Goal: Task Accomplishment & Management: Manage account settings

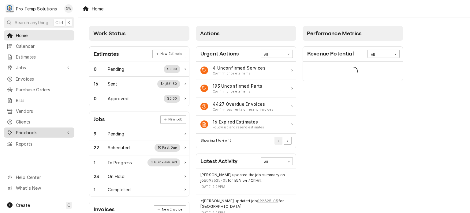
click at [47, 130] on span "Pricebook" at bounding box center [39, 132] width 46 height 6
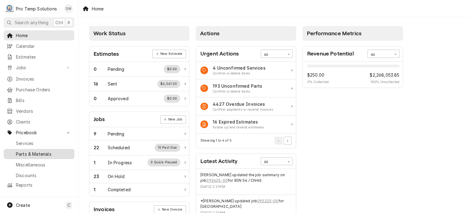
click at [42, 151] on span "Parts & Materials" at bounding box center [43, 154] width 55 height 6
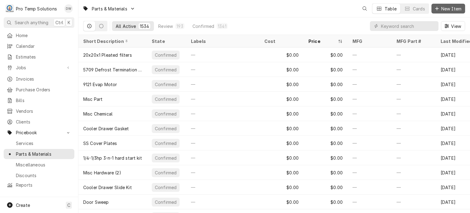
click at [441, 11] on span "New Item" at bounding box center [451, 9] width 23 height 6
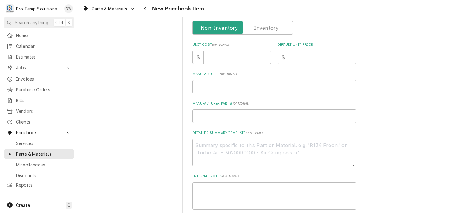
scroll to position [162, 0]
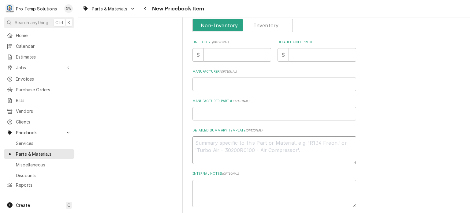
click at [218, 150] on textarea "Detailed Summary Template ( optional )" at bounding box center [275, 150] width 164 height 28
paste textarea "PT# MCHFP30Z1415 Merrychef P30Z1415 Magnetron LIST: $170.00"
type textarea "x"
type textarea "PT# MCHFP30Z1415 Merrychef P30Z1415 Magnetron LIST: $170.00"
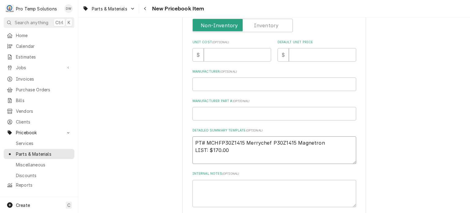
type textarea "x"
drag, startPoint x: 195, startPoint y: 141, endPoint x: 348, endPoint y: 118, distance: 155.5
click at [348, 118] on div "Please provide the following information to create a PriceBook item. Active Sta…" at bounding box center [275, 55] width 164 height 360
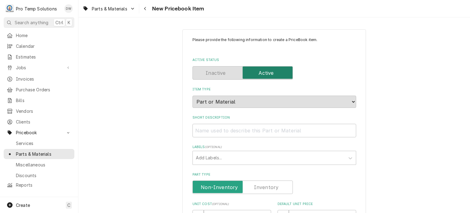
type textarea "PT# MCHFP30Z1415 Merrychef P30Z1415 Magnetron LIST: $170.00"
click at [298, 128] on input "Short Description" at bounding box center [275, 130] width 164 height 13
paste input "PT# MCHFP30Z1415 Merrychef P30Z1415 Magnetron"
type textarea "x"
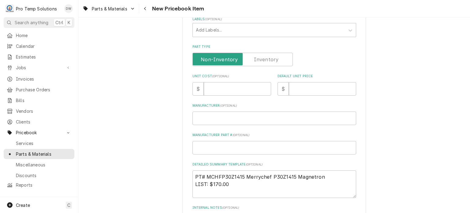
scroll to position [128, 0]
type input "PT# MCHFP30Z1415 Merrychef P30Z1415 Magnetron"
drag, startPoint x: 210, startPoint y: 185, endPoint x: 228, endPoint y: 184, distance: 18.4
click at [228, 184] on textarea "PT# MCHFP30Z1415 Merrychef P30Z1415 Magnetron LIST: $170.00" at bounding box center [275, 184] width 164 height 28
click at [304, 85] on input "Default Unit Price" at bounding box center [322, 88] width 67 height 13
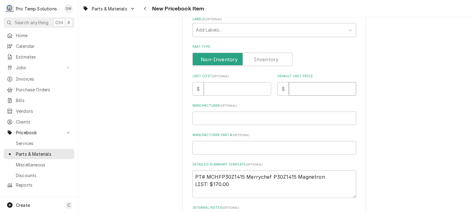
paste input "170.00"
type textarea "x"
type input "170.00"
click at [241, 94] on input "Unit Cost ( optional )" at bounding box center [237, 88] width 67 height 13
paste input "127.40"
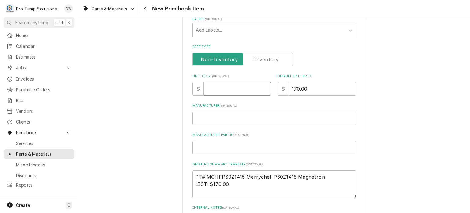
type textarea "x"
type input "127.40"
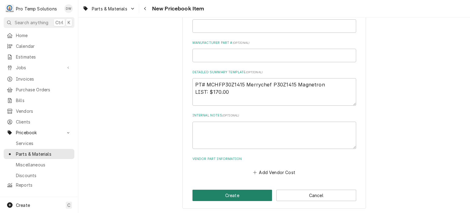
click at [232, 196] on button "Create" at bounding box center [233, 195] width 80 height 11
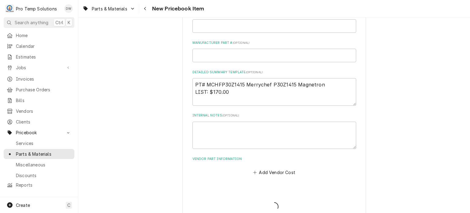
type textarea "x"
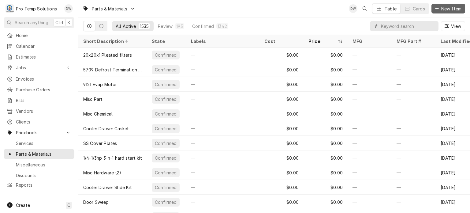
click at [444, 7] on span "New Item" at bounding box center [451, 9] width 23 height 6
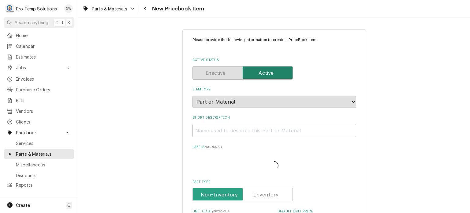
type textarea "x"
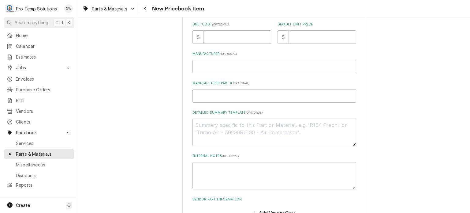
scroll to position [182, 0]
click at [263, 131] on textarea "Detailed Summary Template ( optional )" at bounding box center [275, 130] width 164 height 28
paste textarea "PT #MCHFPSR109 Diode Replacement Kit, Eikon LIST: $35.00"
type textarea "PT #MCHFPSR109 Diode Replacement Kit, Eikon LIST: $35.00"
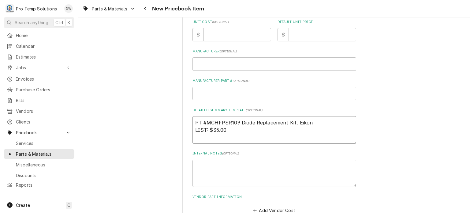
type textarea "x"
drag, startPoint x: 210, startPoint y: 130, endPoint x: 230, endPoint y: 130, distance: 20.5
click at [230, 130] on textarea "PT #MCHFPSR109 Diode Replacement Kit, Eikon LIST: $35.00" at bounding box center [275, 130] width 164 height 28
type textarea "PT #MCHFPSR109 Diode Replacement Kit, Eikon LIST: $35.00"
click at [299, 38] on input "Default Unit Price" at bounding box center [322, 34] width 67 height 13
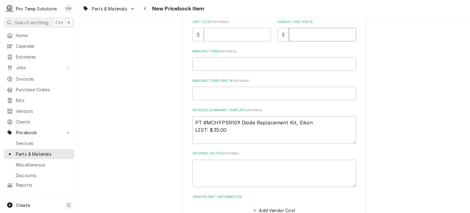
paste input "35.00"
type textarea "x"
type input "35.00"
drag, startPoint x: 322, startPoint y: 119, endPoint x: 157, endPoint y: 102, distance: 166.0
click at [157, 102] on div "Please provide the following information to create a PriceBook item. Active Sta…" at bounding box center [274, 47] width 392 height 410
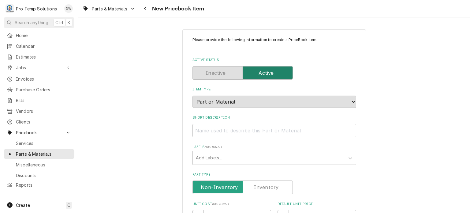
scroll to position [0, 0]
click at [211, 125] on input "Short Description" at bounding box center [275, 130] width 164 height 13
paste input "PT #MCHFPSR109 Diode Replacement Kit, Eikon"
type textarea "x"
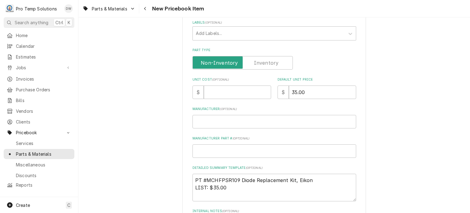
scroll to position [125, 0]
type input "PT #MCHFPSR109 Diode Replacement Kit, Eikon"
click at [239, 87] on input "Unit Cost ( optional )" at bounding box center [237, 91] width 67 height 13
paste input "24.43"
type textarea "x"
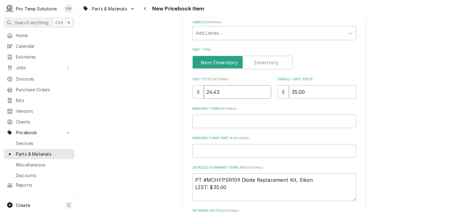
type input "24.43"
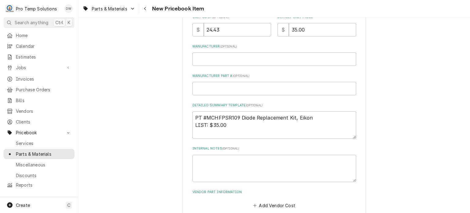
scroll to position [220, 0]
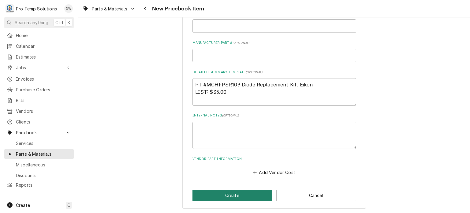
click at [219, 191] on button "Create" at bounding box center [233, 195] width 80 height 11
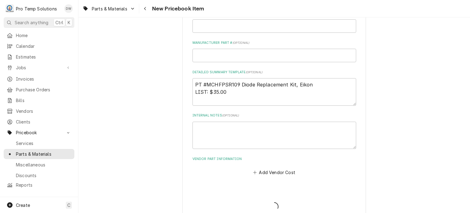
type textarea "x"
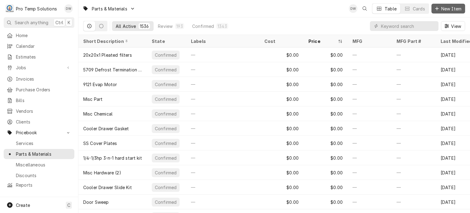
click at [462, 12] on button "New Item" at bounding box center [449, 9] width 34 height 10
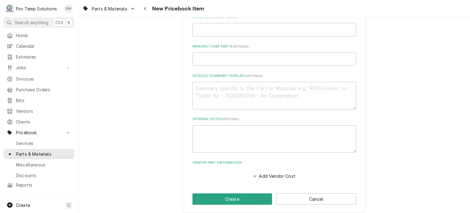
scroll to position [220, 0]
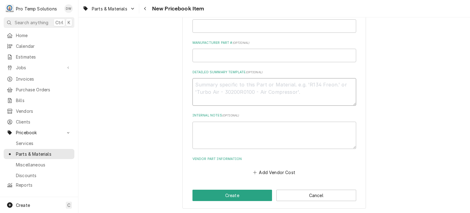
click at [265, 87] on textarea "Detailed Summary Template ( optional )" at bounding box center [275, 92] width 164 height 28
paste textarea "PT #MCHF30Z1331 CAPACITOR LIST: $105.00"
type textarea "x"
type textarea "PT #MCHF30Z1331 CAPACITOR LIST: $105.00"
type textarea "x"
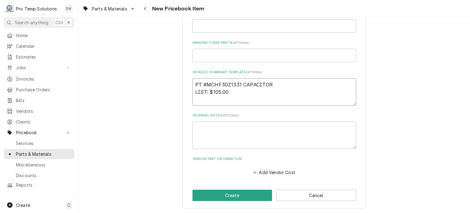
drag, startPoint x: 277, startPoint y: 85, endPoint x: 180, endPoint y: 74, distance: 97.6
click at [180, 74] on div "Please provide the following information to create a PriceBook item. Active Sta…" at bounding box center [274, 9] width 392 height 410
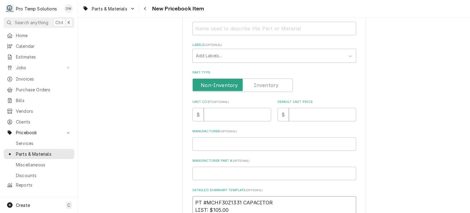
scroll to position [99, 0]
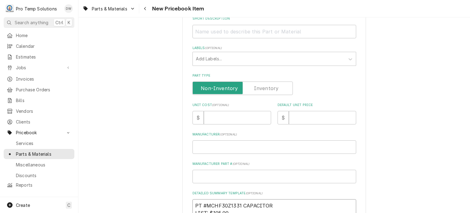
type textarea "PT #MCHF30Z1331 CAPACITOR LIST: $105.00"
click at [224, 28] on input "Short Description" at bounding box center [275, 31] width 164 height 13
paste input "PT #MCHF30Z1331 CAPACITOR"
type textarea "x"
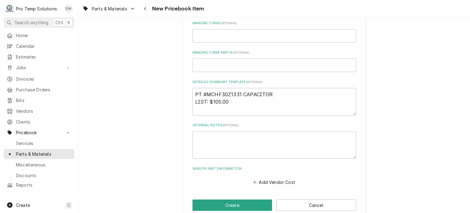
scroll to position [220, 0]
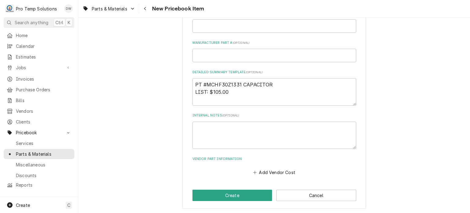
type input "PT #MCHF30Z1331 CAPACITOR"
drag, startPoint x: 233, startPoint y: 94, endPoint x: 175, endPoint y: 85, distance: 58.5
click at [175, 85] on div "Please provide the following information to create a PriceBook item. Active Sta…" at bounding box center [274, 9] width 392 height 410
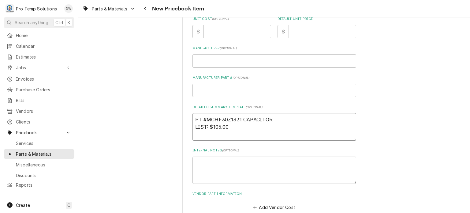
scroll to position [185, 0]
click at [300, 31] on input "Default Unit Price" at bounding box center [322, 31] width 67 height 13
type textarea "x"
type input "1"
type textarea "x"
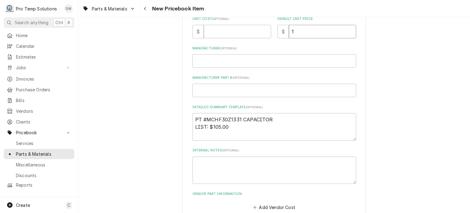
type input "10"
type textarea "x"
type input "105"
type textarea "x"
type input "105.0"
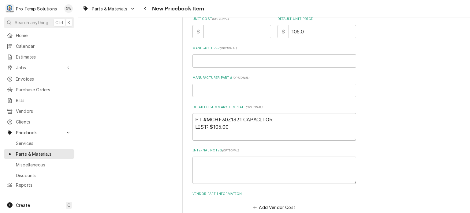
type textarea "x"
type input "105.00"
click at [219, 35] on input "Unit Cost ( optional )" at bounding box center [237, 31] width 67 height 13
paste input "75.42"
type textarea "x"
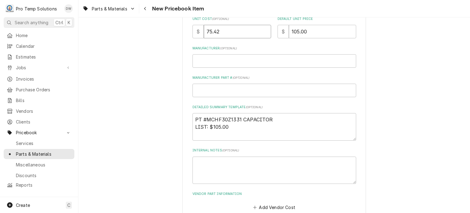
type input "75.42"
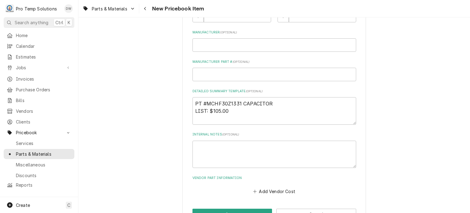
scroll to position [220, 0]
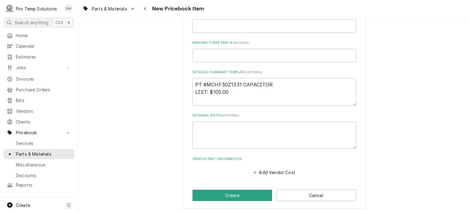
click at [208, 201] on div "Please provide the following information to create a PriceBook item. Active Sta…" at bounding box center [275, 9] width 184 height 399
click at [209, 197] on button "Create" at bounding box center [233, 195] width 80 height 11
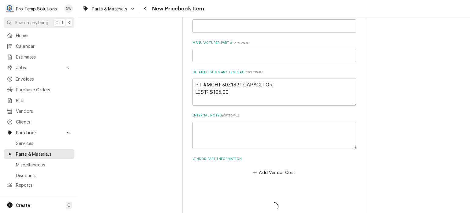
type textarea "x"
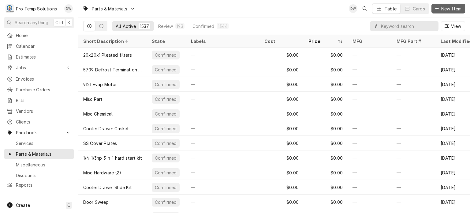
click at [453, 13] on button "New Item" at bounding box center [449, 9] width 34 height 10
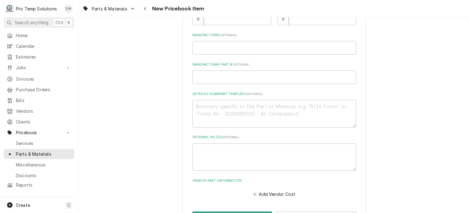
scroll to position [198, 0]
click at [243, 101] on textarea "Detailed Summary Template ( optional )" at bounding box center [275, 114] width 164 height 28
paste textarea "PT #MCHF30Z1427 Magnetron Overheat Thermostat/Hi Limit, Eikon LIST: $105.00"
type textarea "x"
type textarea "PT #MCHF30Z1427 Magnetron Overheat Thermostat/Hi Limit, Eikon LIST: $105.00"
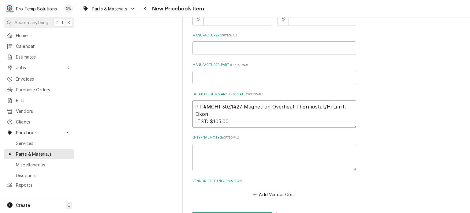
type textarea "x"
drag, startPoint x: 194, startPoint y: 104, endPoint x: 242, endPoint y: 108, distance: 48.5
click at [242, 108] on textarea "PT #MCHF30Z1427 Magnetron Overheat Thermostat/Hi Limit, Eikon LIST: $105.00" at bounding box center [275, 114] width 164 height 28
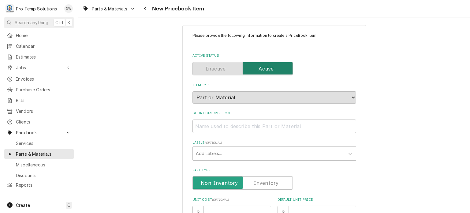
scroll to position [0, 0]
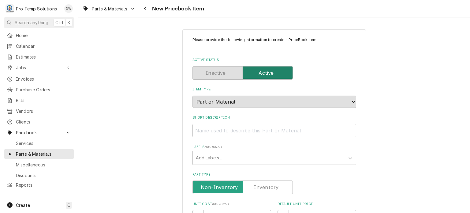
type textarea "PT #MCHF30Z1427 Magnetron Overheat Thermostat/Hi Limit, Eikon LIST: $105.00"
click at [239, 126] on input "Short Description" at bounding box center [275, 130] width 164 height 13
paste input "PT #MCHF30Z1427"
type textarea "x"
type input "PT #MCHF30Z1427"
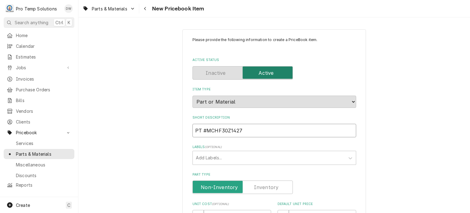
type textarea "x"
type input "PT #MCHF30Z1427"
type textarea "x"
type input "PT #MCHF30Z1427"
type textarea "x"
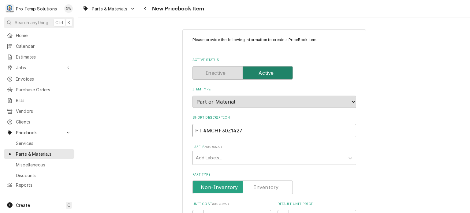
type input "PT #MCHF30Z1427 T"
type textarea "x"
type input "PT #MCHF30Z1427 THE"
type textarea "x"
type input "PT #MCHF30Z1427 THER"
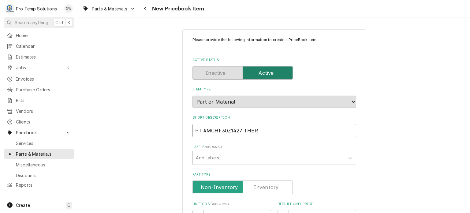
type textarea "x"
type input "PT #MCHF30Z1427 THERM"
type textarea "x"
type input "PT #MCHF30Z1427 THERMO"
type textarea "x"
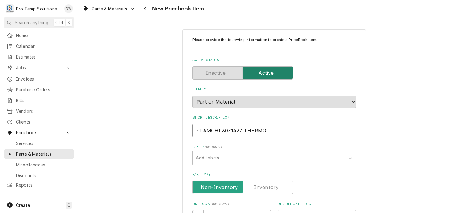
type input "PT #MCHF30Z1427 THERMOS"
type textarea "x"
type input "PT #MCHF30Z1427 THERMOST"
type textarea "x"
type input "PT #MCHF30Z1427 THERMOSTA"
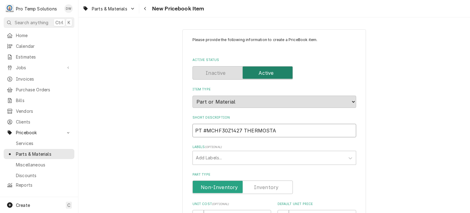
type textarea "x"
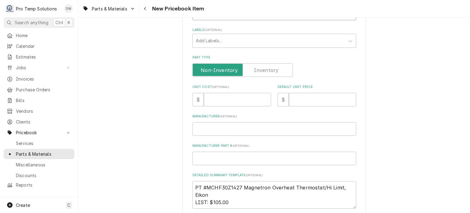
scroll to position [124, 0]
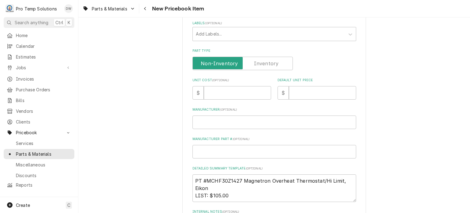
type input "PT #MCHF30Z1427 THERMOSTAT"
drag, startPoint x: 213, startPoint y: 195, endPoint x: 244, endPoint y: 196, distance: 31.9
click at [244, 196] on textarea "PT #MCHF30Z1427 Magnetron Overheat Thermostat/Hi Limit, Eikon LIST: $105.00" at bounding box center [275, 188] width 164 height 28
click at [296, 94] on input "Default Unit Price" at bounding box center [322, 92] width 67 height 13
paste input "105.00"
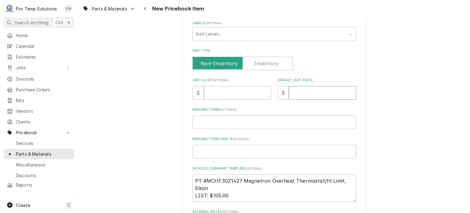
type textarea "x"
type input "105.00"
click at [228, 91] on input "Unit Cost ( optional )" at bounding box center [237, 92] width 67 height 13
paste input "76.92"
type textarea "x"
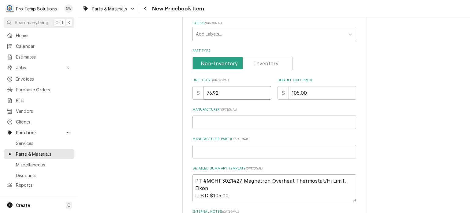
type input "76.92"
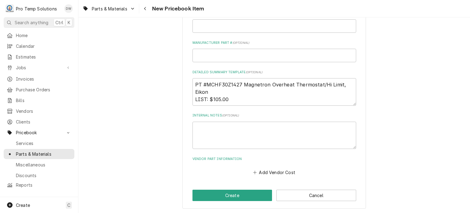
scroll to position [220, 0]
click at [223, 193] on button "Create" at bounding box center [233, 195] width 80 height 11
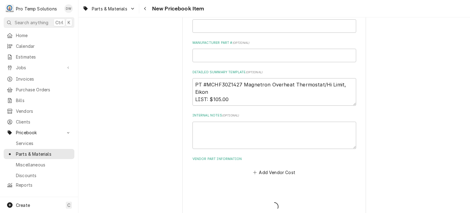
type textarea "x"
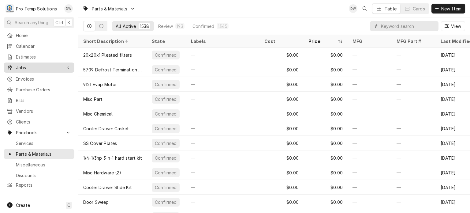
click at [47, 64] on span "Jobs" at bounding box center [39, 67] width 46 height 6
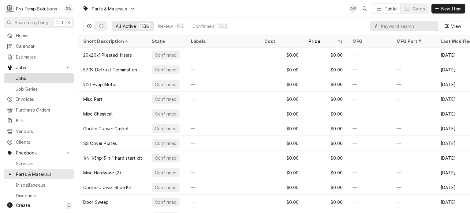
click at [44, 80] on link "Jobs" at bounding box center [39, 78] width 71 height 10
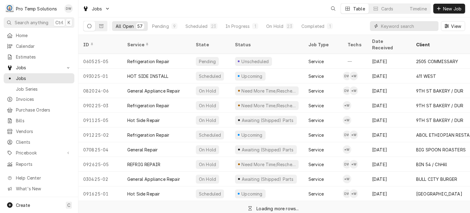
click at [401, 26] on input "Dynamic Content Wrapper" at bounding box center [408, 26] width 55 height 10
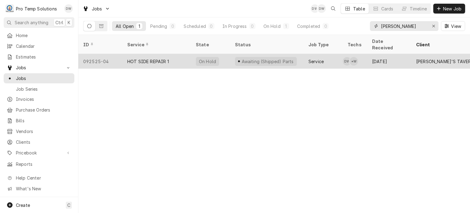
type input "[PERSON_NAME]"
click at [123, 54] on div "HOT SIDE REPAIR 1" at bounding box center [156, 61] width 69 height 15
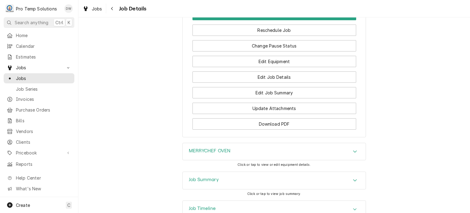
scroll to position [560, 0]
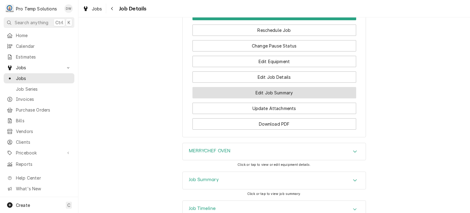
click at [288, 87] on button "Edit Job Summary" at bounding box center [275, 92] width 164 height 11
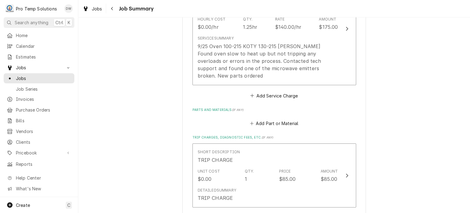
scroll to position [264, 0]
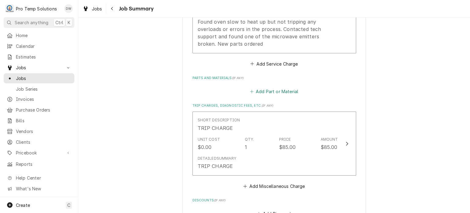
click at [288, 87] on button "Add Part or Material" at bounding box center [274, 91] width 51 height 9
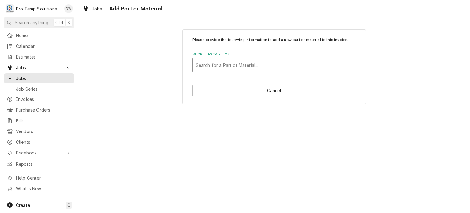
click at [262, 64] on div "Short Description" at bounding box center [274, 64] width 157 height 11
type input "1415"
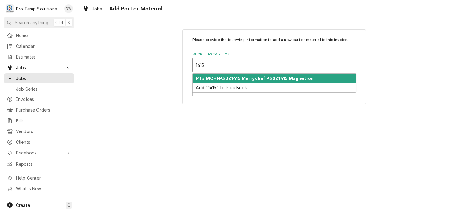
click at [257, 78] on strong "PT# MCHFP30Z1415 Merrychef P30Z1415 Magnetron" at bounding box center [255, 78] width 118 height 5
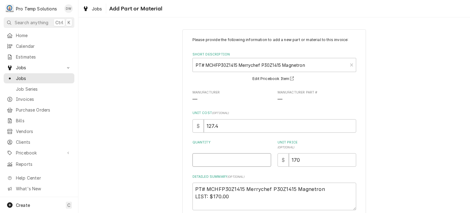
click at [231, 153] on input "Quantity" at bounding box center [232, 159] width 79 height 13
type textarea "x"
type input "1"
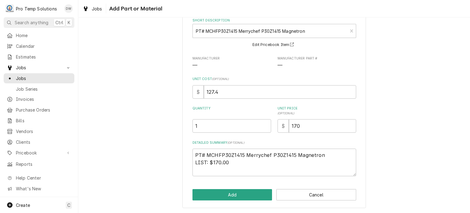
scroll to position [33, 0]
click at [223, 198] on button "Add" at bounding box center [233, 195] width 80 height 11
type textarea "x"
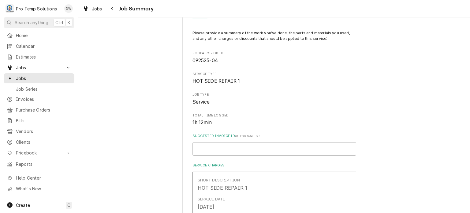
scroll to position [264, 0]
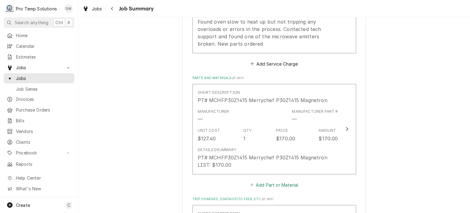
click at [259, 180] on button "Add Part or Material" at bounding box center [274, 184] width 51 height 9
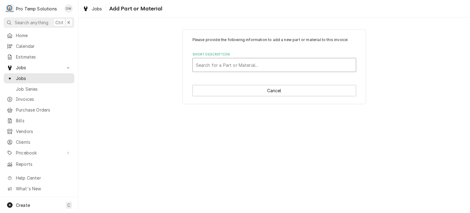
click at [261, 71] on div "Search for a Part or Material..." at bounding box center [274, 64] width 163 height 13
type input "SR109"
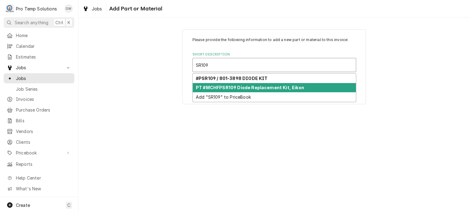
click at [265, 86] on strong "PT #MCHFPSR109 Diode Replacement Kit, Eikon" at bounding box center [250, 87] width 108 height 5
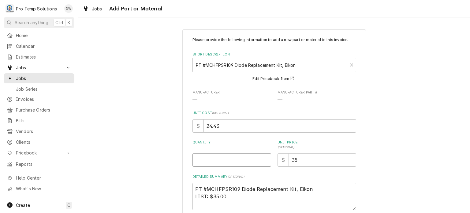
click at [221, 155] on input "Quantity" at bounding box center [232, 159] width 79 height 13
type textarea "x"
type input "1"
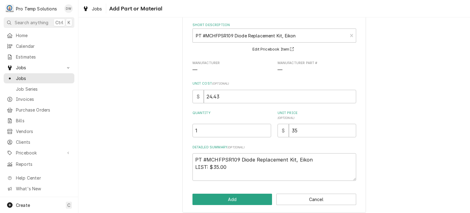
scroll to position [30, 0]
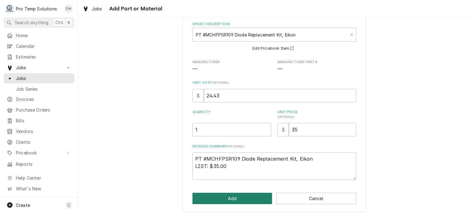
click at [221, 194] on button "Add" at bounding box center [233, 198] width 80 height 11
type textarea "x"
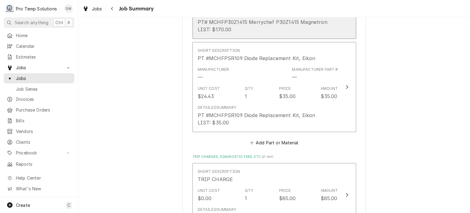
scroll to position [401, 0]
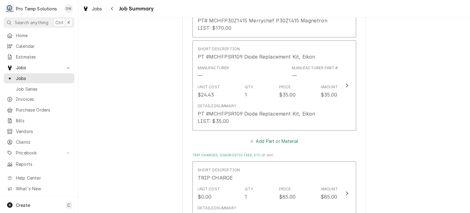
click at [266, 137] on button "Add Part or Material" at bounding box center [274, 141] width 51 height 9
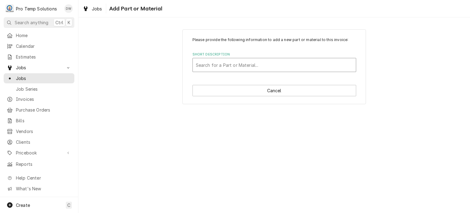
click at [254, 66] on div "Short Description" at bounding box center [274, 64] width 157 height 11
type input "Z1331"
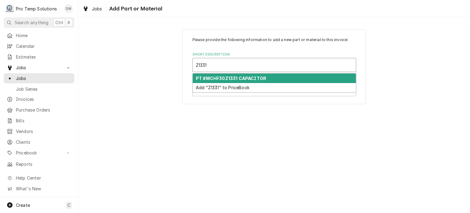
click at [271, 80] on div "PT #MCHF30Z1331 CAPACITOR" at bounding box center [274, 77] width 163 height 9
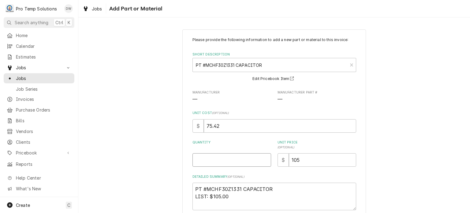
click at [228, 162] on input "Quantity" at bounding box center [232, 159] width 79 height 13
type textarea "x"
type input "1"
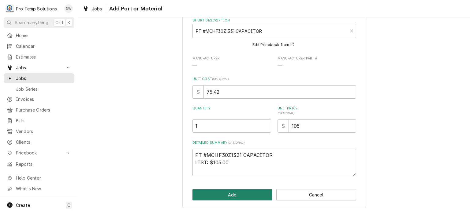
click at [221, 189] on button "Add" at bounding box center [233, 194] width 80 height 11
type textarea "x"
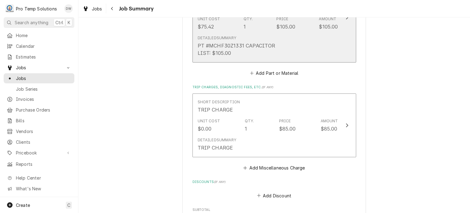
scroll to position [567, 0]
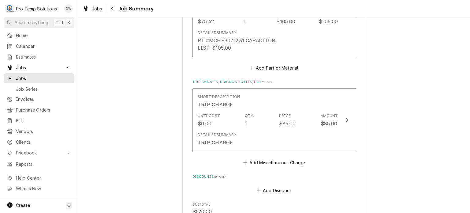
click at [274, 64] on button "Add Part or Material" at bounding box center [274, 68] width 51 height 9
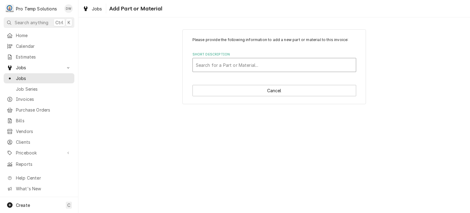
click at [257, 68] on div "Short Description" at bounding box center [274, 64] width 157 height 11
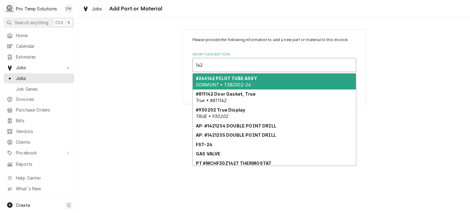
type input "1427"
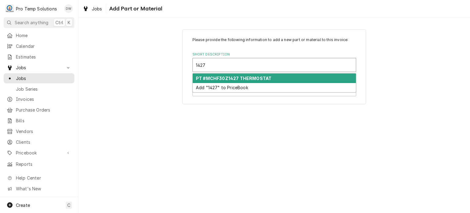
click at [272, 74] on div "PT #MCHF30Z1427 THERMOSTAT" at bounding box center [274, 77] width 163 height 9
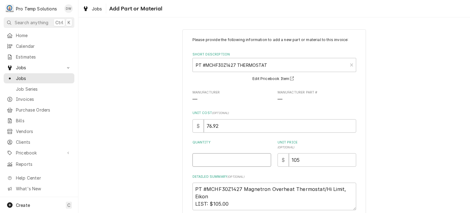
click at [232, 159] on input "Quantity" at bounding box center [232, 159] width 79 height 13
type textarea "x"
type input "1"
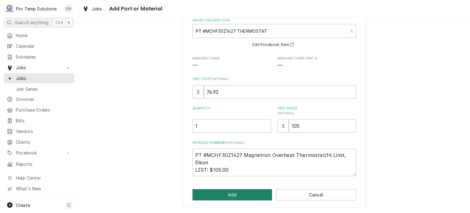
click at [231, 196] on button "Add" at bounding box center [233, 194] width 80 height 11
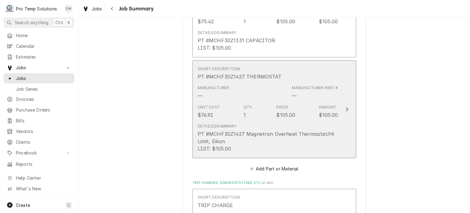
scroll to position [828, 0]
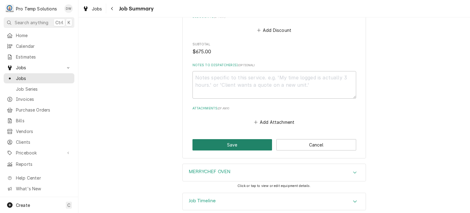
click at [256, 139] on button "Save" at bounding box center [233, 144] width 80 height 11
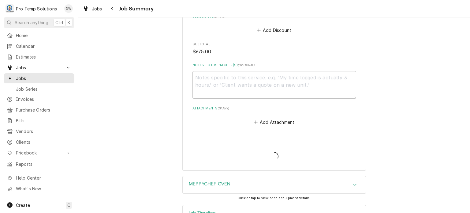
type textarea "x"
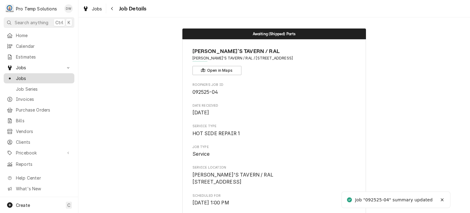
click at [36, 77] on span "Jobs" at bounding box center [43, 78] width 55 height 6
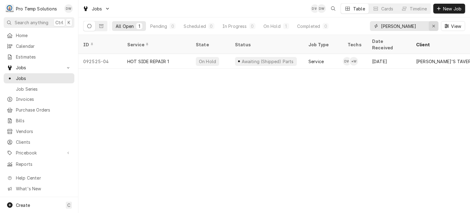
click at [432, 26] on div "Erase input" at bounding box center [434, 26] width 6 height 6
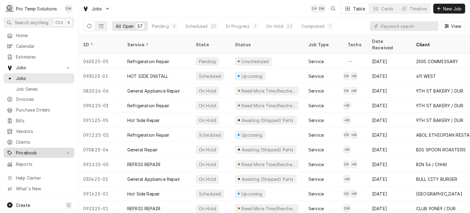
click at [27, 149] on span "Pricebook" at bounding box center [39, 152] width 46 height 6
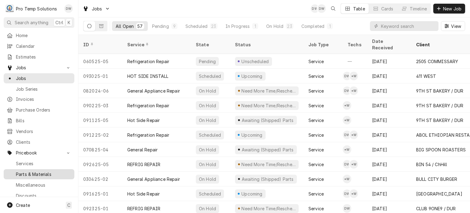
click at [26, 171] on span "Parts & Materials" at bounding box center [43, 174] width 55 height 6
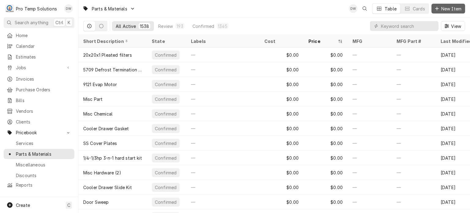
click at [454, 8] on span "New Item" at bounding box center [451, 9] width 23 height 6
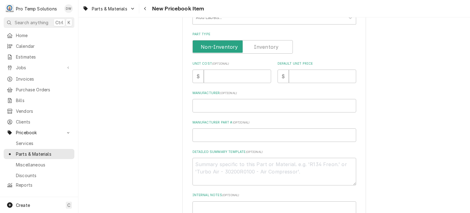
scroll to position [141, 0]
click at [250, 135] on input "Manufacturer Part # ( optional )" at bounding box center [275, 134] width 164 height 13
click at [243, 158] on textarea "Detailed Summary Template ( optional )" at bounding box center [275, 171] width 164 height 28
paste textarea "UNITED #12334CW FAN BLADE WING LIST: $75.00"
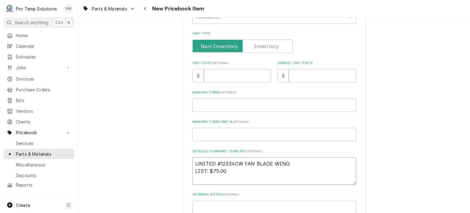
type textarea "x"
type textarea "UNITED #12334CW FAN BLADE WING LIST: $75.00"
type textarea "x"
drag, startPoint x: 295, startPoint y: 164, endPoint x: 173, endPoint y: 152, distance: 122.7
click at [173, 152] on div "Please provide the following information to create a PriceBook item. Active Sta…" at bounding box center [274, 88] width 392 height 410
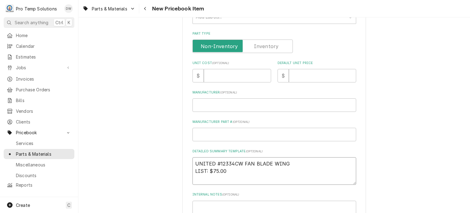
scroll to position [0, 0]
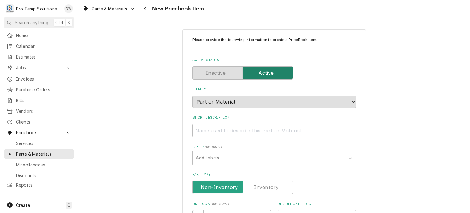
type textarea "UNITED #12334CW FAN BLADE WING LIST: $75.00"
click at [214, 132] on input "Short Description" at bounding box center [275, 130] width 164 height 13
paste input "UNITED #12334CW FAN BLADE WING"
type textarea "x"
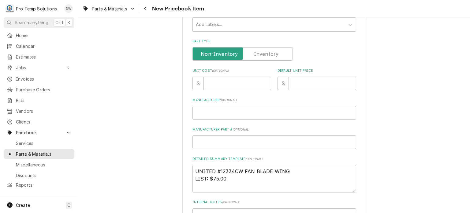
scroll to position [133, 0]
type input "UNITED #12334CW FAN BLADE WING"
drag, startPoint x: 226, startPoint y: 179, endPoint x: 212, endPoint y: 178, distance: 13.8
click at [212, 178] on textarea "UNITED #12334CW FAN BLADE WING LIST: $75.00" at bounding box center [275, 179] width 164 height 28
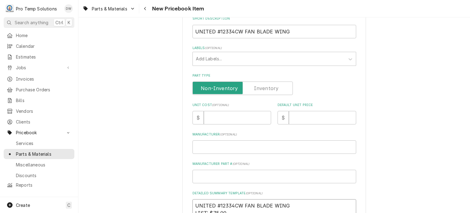
scroll to position [94, 0]
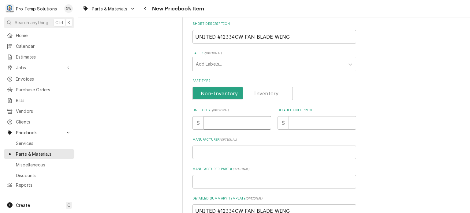
click at [240, 122] on input "Unit Cost ( optional )" at bounding box center [237, 122] width 67 height 13
paste input "75.00"
type textarea "x"
type input "75.00"
drag, startPoint x: 229, startPoint y: 120, endPoint x: 195, endPoint y: 116, distance: 33.9
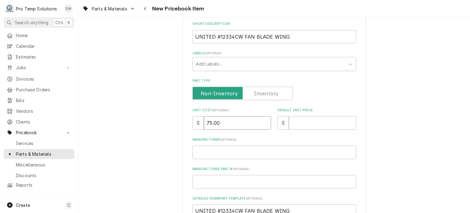
click at [195, 116] on div "$ 75.00" at bounding box center [232, 122] width 79 height 13
type textarea "x"
click at [302, 127] on input "Default Unit Price" at bounding box center [322, 122] width 67 height 13
paste input "75.00"
type textarea "x"
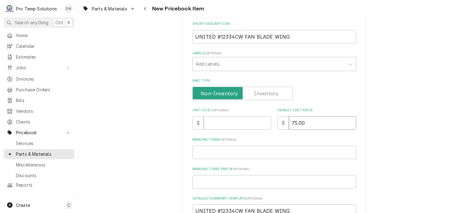
type input "75.00"
click at [220, 125] on input "Unit Cost ( optional )" at bounding box center [237, 122] width 67 height 13
paste input "37.60"
type textarea "x"
type input "37.60"
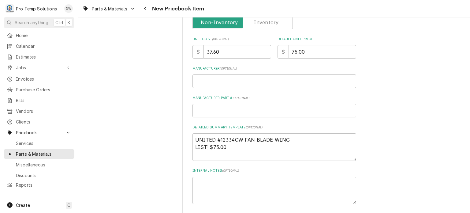
scroll to position [0, 0]
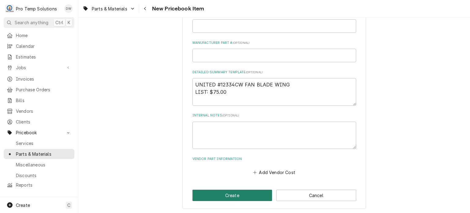
click at [221, 192] on button "Create" at bounding box center [233, 195] width 80 height 11
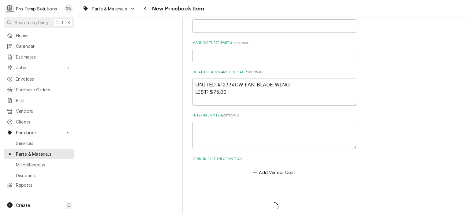
type textarea "x"
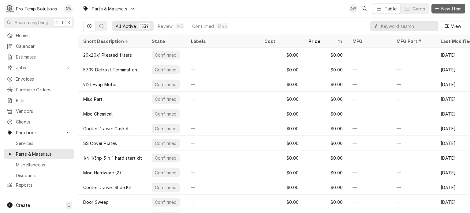
click at [432, 11] on button "New Item" at bounding box center [449, 9] width 34 height 10
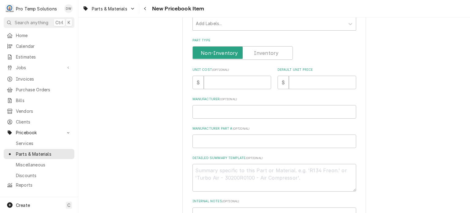
scroll to position [134, 0]
click at [231, 171] on textarea "Detailed Summary Template ( optional )" at bounding box center [275, 178] width 164 height 28
paste textarea "UNITED #38HUB : 60765803 3/8 HEX/ROUND HUB ADAPTER LIST: $25.00"
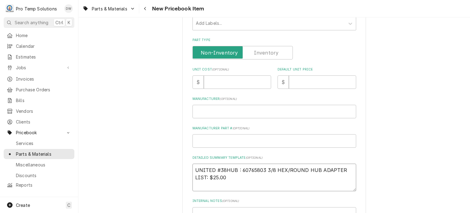
type textarea "x"
type textarea "UNITED #38HUB : 60765803 3/8 HEX/ROUND HUB ADAPTER LIST: $25.00"
type textarea "x"
type textarea "UNITED #38HUB : 60765803 3/8 HEX/ROUND HUB ADAPTER LIST: $25.00"
click at [187, 170] on div "Please provide the following information to create a PriceBook item. Active Sta…" at bounding box center [275, 94] width 184 height 399
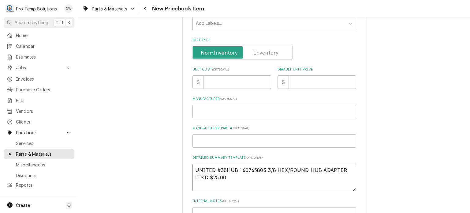
drag, startPoint x: 194, startPoint y: 168, endPoint x: 236, endPoint y: 164, distance: 42.7
click at [236, 164] on textarea "UNITED #38HUB : 60765803 3/8 HEX/ROUND HUB ADAPTER LIST: $25.00" at bounding box center [275, 178] width 164 height 28
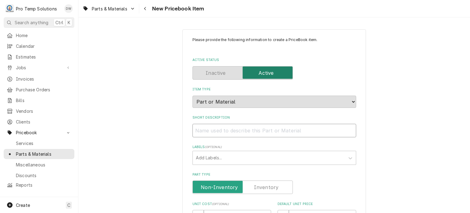
click at [241, 132] on input "Short Description" at bounding box center [275, 130] width 164 height 13
paste input "UNITED #38HUB"
type textarea "x"
type input "UNITED #38HUB"
type textarea "x"
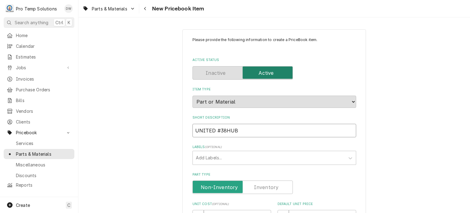
type input "UNITED #38HUB"
type textarea "x"
type input "UNITED #38HUB H"
type textarea "x"
type input "UNITED #38HUB HU"
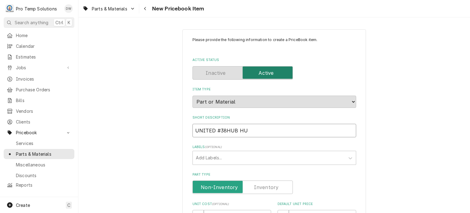
type textarea "x"
type input "UNITED #38HUB HUB"
type textarea "x"
type input "UNITED #38HUB HUB A"
type textarea "x"
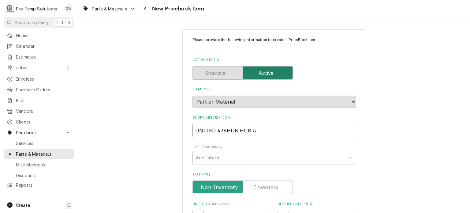
type input "UNITED #38HUB HUB AD"
type textarea "x"
type input "UNITED #38HUB HUB ADA"
type textarea "x"
type input "UNITED #38HUB HUB ADAP"
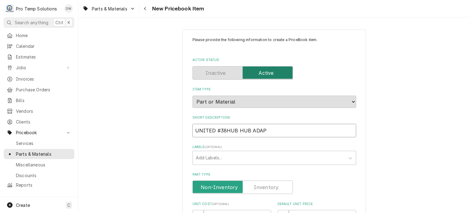
type textarea "x"
type input "UNITED #38HUB HUB ADAPT"
type textarea "x"
type input "UNITED #38HUB HUB ADAPTE"
type textarea "x"
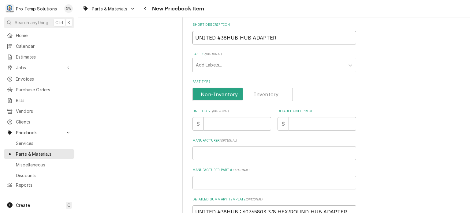
scroll to position [104, 0]
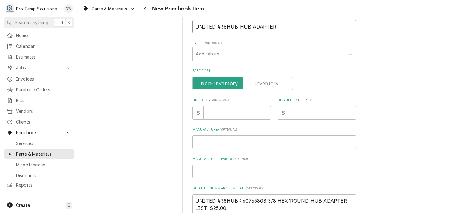
type input "UNITED #38HUB HUB ADAPTER"
drag, startPoint x: 211, startPoint y: 209, endPoint x: 238, endPoint y: 205, distance: 27.5
click at [238, 205] on textarea "UNITED #38HUB : 60765803 3/8 HEX/ROUND HUB ADAPTER LIST: $25.00" at bounding box center [275, 208] width 164 height 28
click at [294, 111] on input "Default Unit Price" at bounding box center [322, 111] width 67 height 13
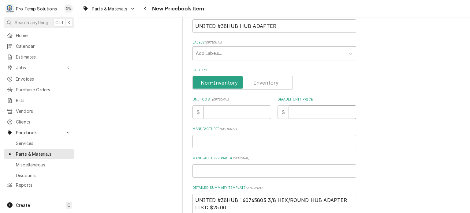
paste input "25.00"
type textarea "x"
type input "25.00"
click at [216, 107] on input "Unit Cost ( optional )" at bounding box center [237, 111] width 67 height 13
paste input "12.24"
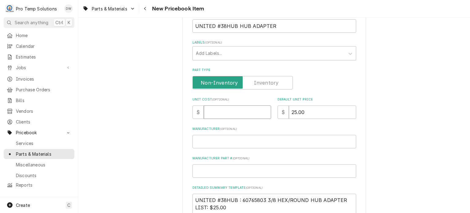
type textarea "x"
type input "12.24"
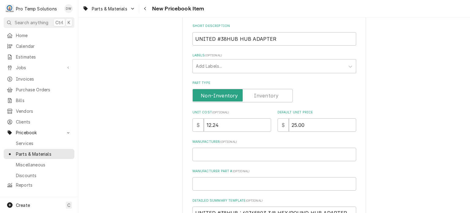
scroll to position [0, 0]
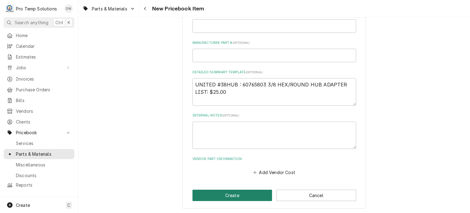
click at [223, 193] on button "Create" at bounding box center [233, 195] width 80 height 11
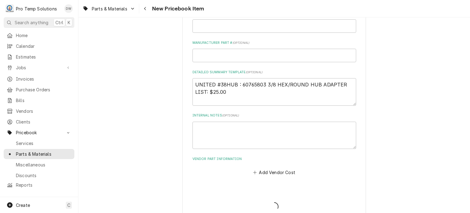
type textarea "x"
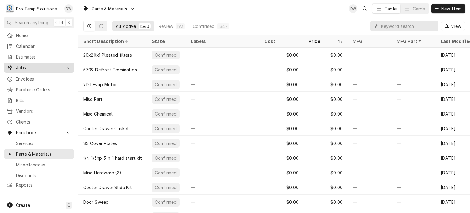
click at [51, 67] on span "Jobs" at bounding box center [39, 67] width 46 height 6
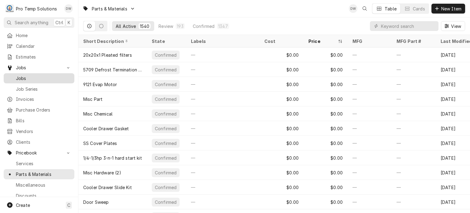
click at [50, 75] on span "Jobs" at bounding box center [43, 78] width 55 height 6
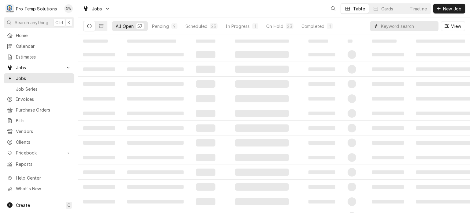
click at [418, 27] on input "Dynamic Content Wrapper" at bounding box center [408, 26] width 55 height 10
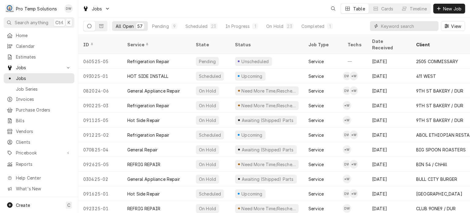
type input ";"
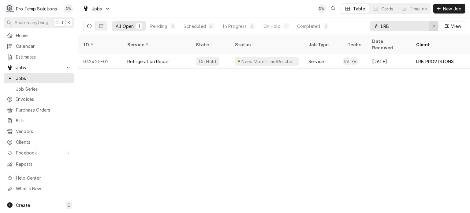
type input "LRB"
click at [434, 27] on icon "Erase input" at bounding box center [433, 26] width 3 height 4
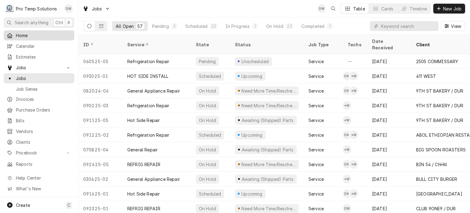
click at [31, 33] on span "Home" at bounding box center [43, 35] width 55 height 6
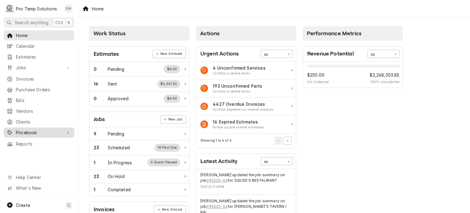
click at [38, 133] on link "Pricebook" at bounding box center [39, 132] width 71 height 10
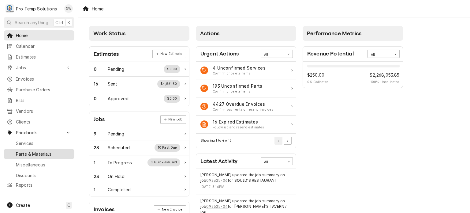
click at [34, 151] on span "Parts & Materials" at bounding box center [43, 154] width 55 height 6
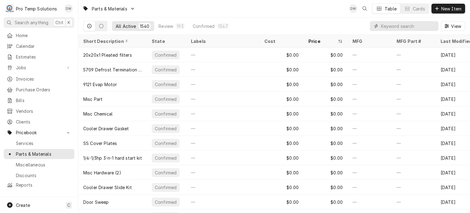
click at [405, 29] on input "Dynamic Content Wrapper" at bounding box center [408, 26] width 55 height 10
paste input "#9W115"
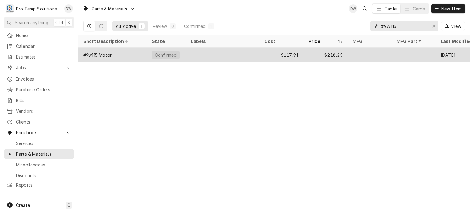
type input "#9W115"
click at [344, 49] on div "$218.25" at bounding box center [326, 54] width 44 height 15
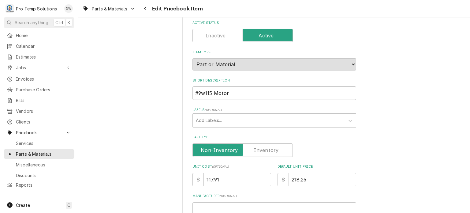
scroll to position [46, 0]
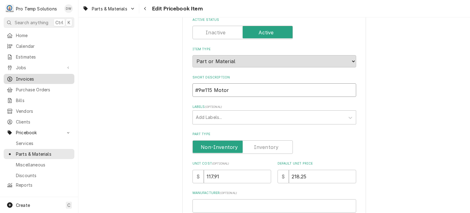
drag, startPoint x: 233, startPoint y: 93, endPoint x: 73, endPoint y: 80, distance: 160.0
click at [73, 80] on div "P Pro Temp Solutions DW Search anything Ctrl K Home Calendar Estimates Jobs Job…" at bounding box center [235, 106] width 470 height 213
click at [247, 88] on input "#9w115 Motor" at bounding box center [275, 89] width 164 height 13
drag, startPoint x: 247, startPoint y: 88, endPoint x: 174, endPoint y: 89, distance: 73.2
click at [174, 89] on div "Use the fields below to edit this PriceBook item. Note that changes made here w…" at bounding box center [274, 193] width 392 height 431
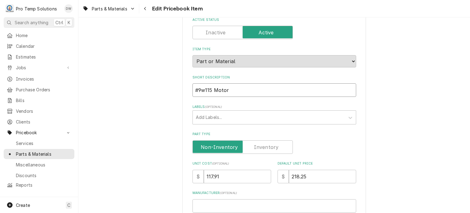
paste input "URI #9W115"
type textarea "x"
type input "URI #9W115"
type textarea "x"
type input "URI #9W115"
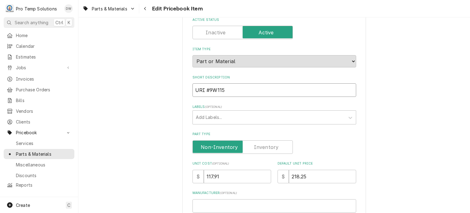
type textarea "x"
type input "URI #9W115 M"
type textarea "x"
type input "URI #9W115 MOT"
type textarea "x"
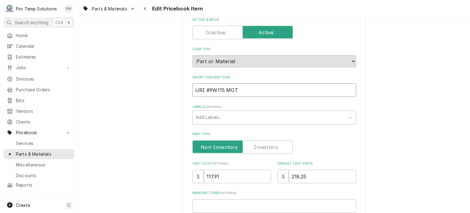
type input "URI #9W115 MOTO"
type textarea "x"
type input "URI #9W115 MOTOR"
type textarea "x"
type input "URI #9W115 MOTOR"
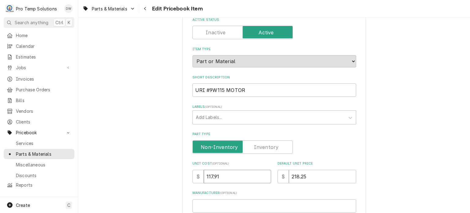
drag, startPoint x: 236, startPoint y: 180, endPoint x: 121, endPoint y: 164, distance: 115.9
click at [121, 164] on div "Use the fields below to edit this PriceBook item. Note that changes made here w…" at bounding box center [274, 193] width 392 height 431
paste input "96.47"
type textarea "x"
type input "96.47"
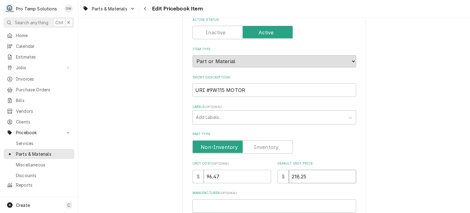
drag, startPoint x: 326, startPoint y: 175, endPoint x: 260, endPoint y: 141, distance: 74.2
click at [260, 141] on div "Use the fields below to edit this PriceBook item. Note that changes made here w…" at bounding box center [275, 173] width 164 height 365
paste input "3"
type textarea "x"
type input "235"
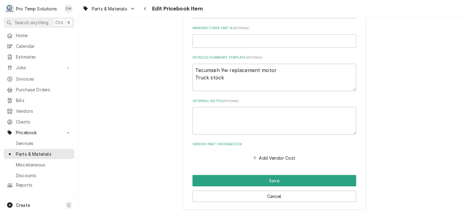
scroll to position [240, 0]
drag, startPoint x: 248, startPoint y: 84, endPoint x: 138, endPoint y: 53, distance: 113.8
paste textarea "URI #9W115// Tecumseh Fan Motor 9w 115v CCW but Reversible LIST: $235.00"
type textarea "x"
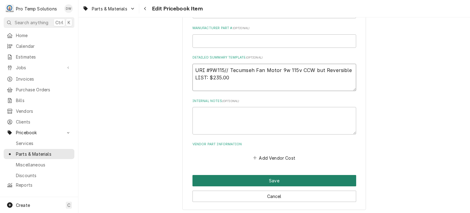
type textarea "URI #9W115// Tecumseh Fan Motor 9w 115v CCW but Reversible LIST: $235.00"
click at [252, 177] on button "Save" at bounding box center [275, 180] width 164 height 11
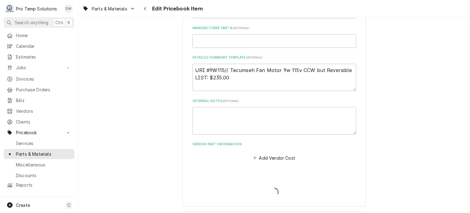
type textarea "x"
